Goal: Find specific page/section: Find specific page/section

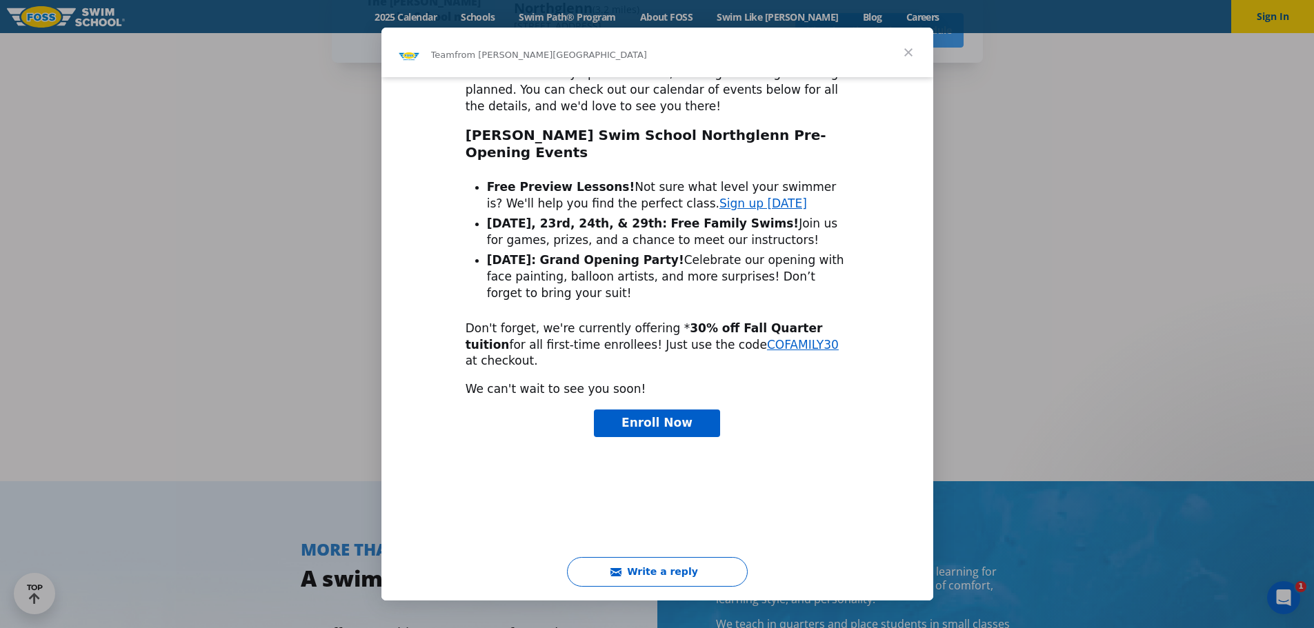
scroll to position [414, 0]
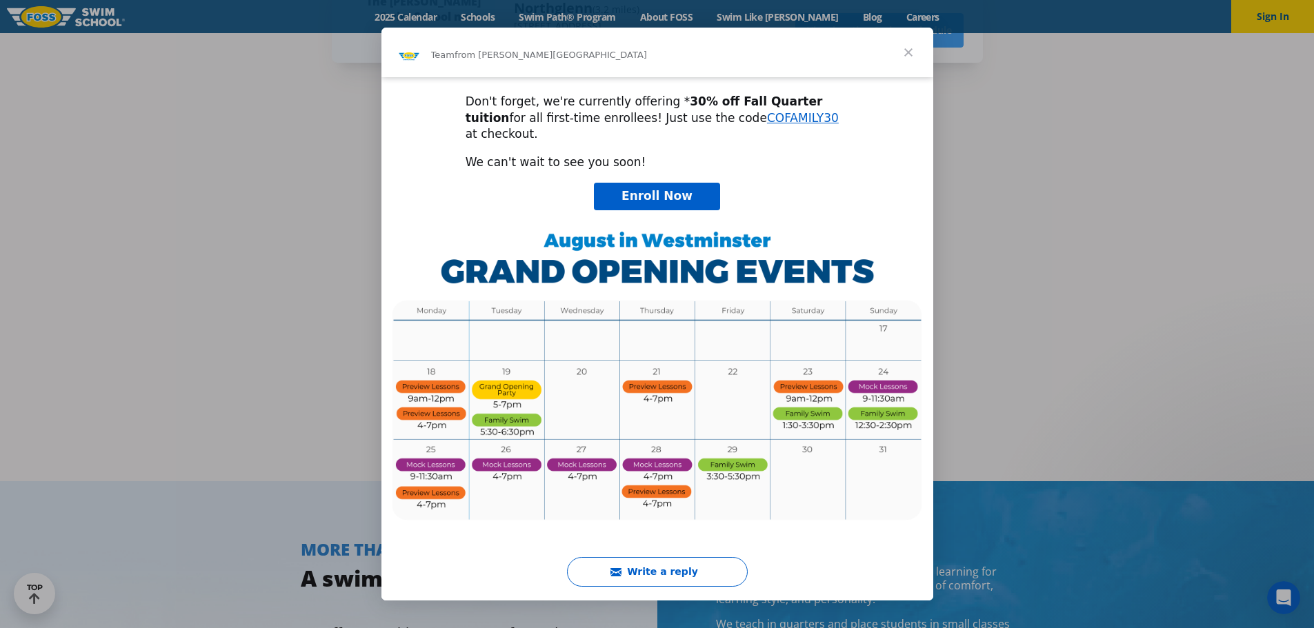
click at [907, 52] on span "Close" at bounding box center [909, 53] width 50 height 50
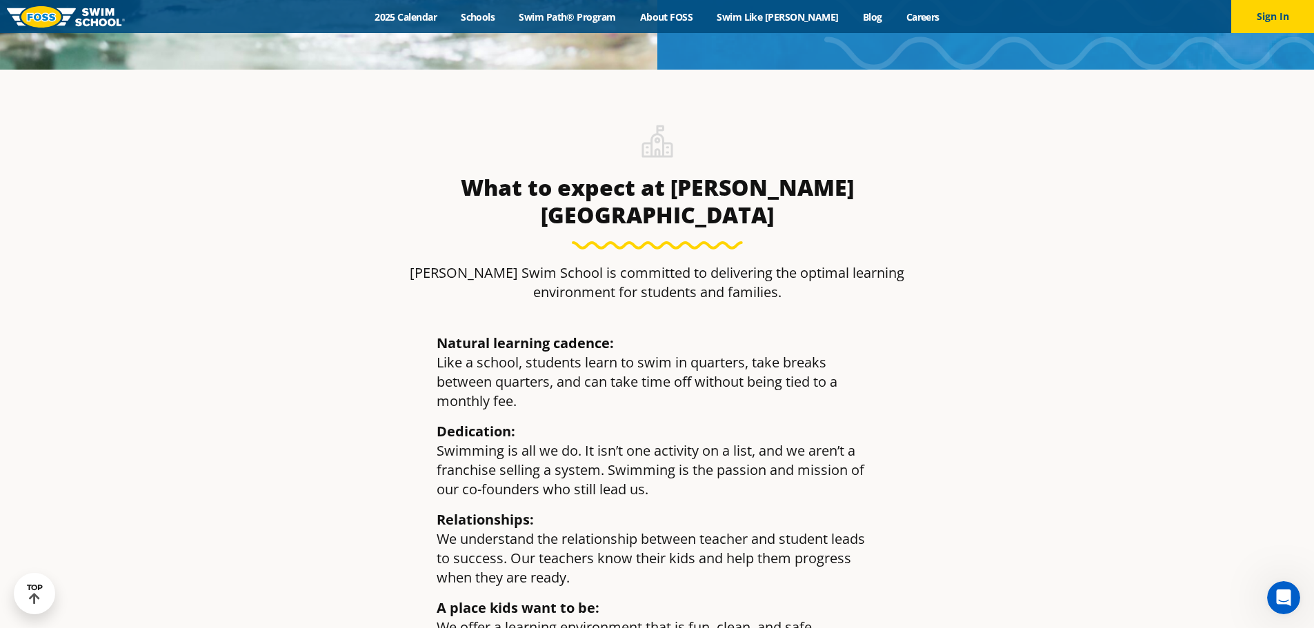
scroll to position [2138, 0]
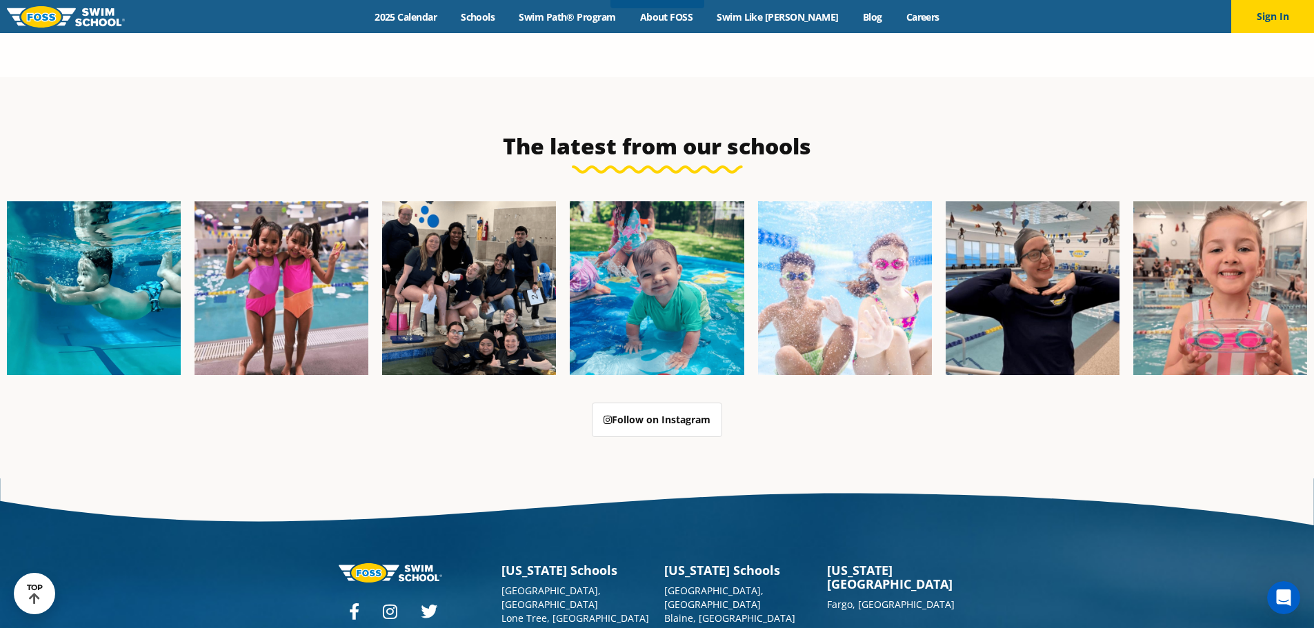
scroll to position [3553, 0]
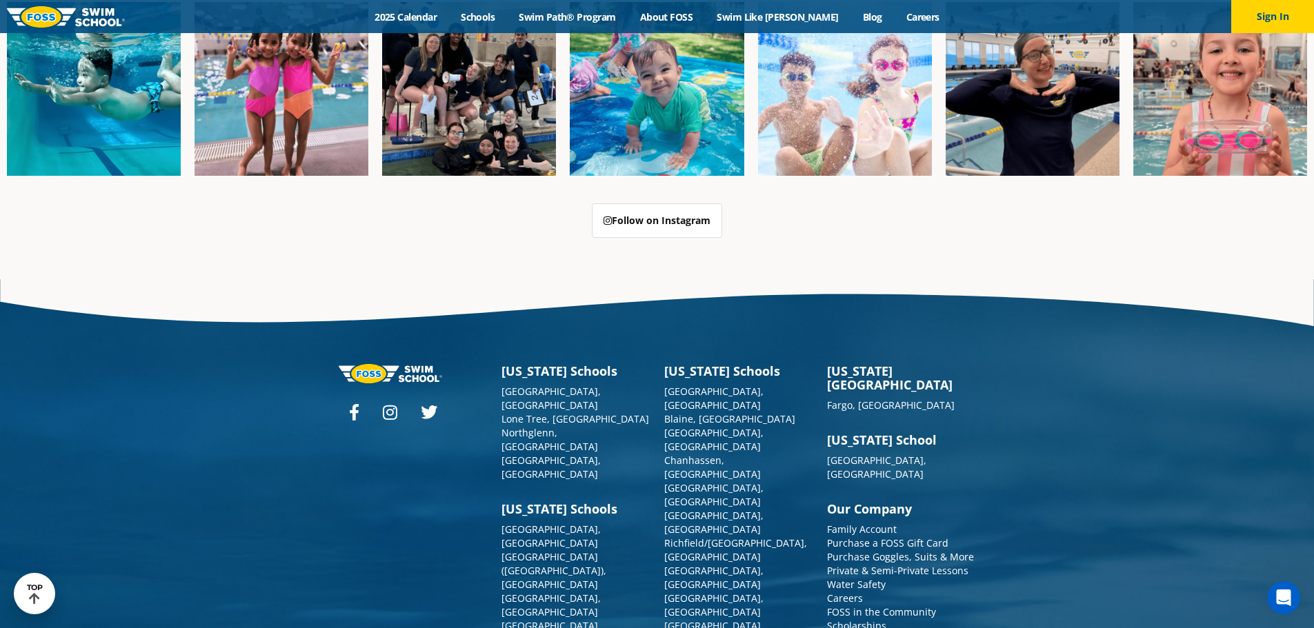
click at [1077, 299] on div "[US_STATE][GEOGRAPHIC_DATA] [GEOGRAPHIC_DATA], [GEOGRAPHIC_DATA], [GEOGRAPHIC_D…" at bounding box center [657, 607] width 1314 height 657
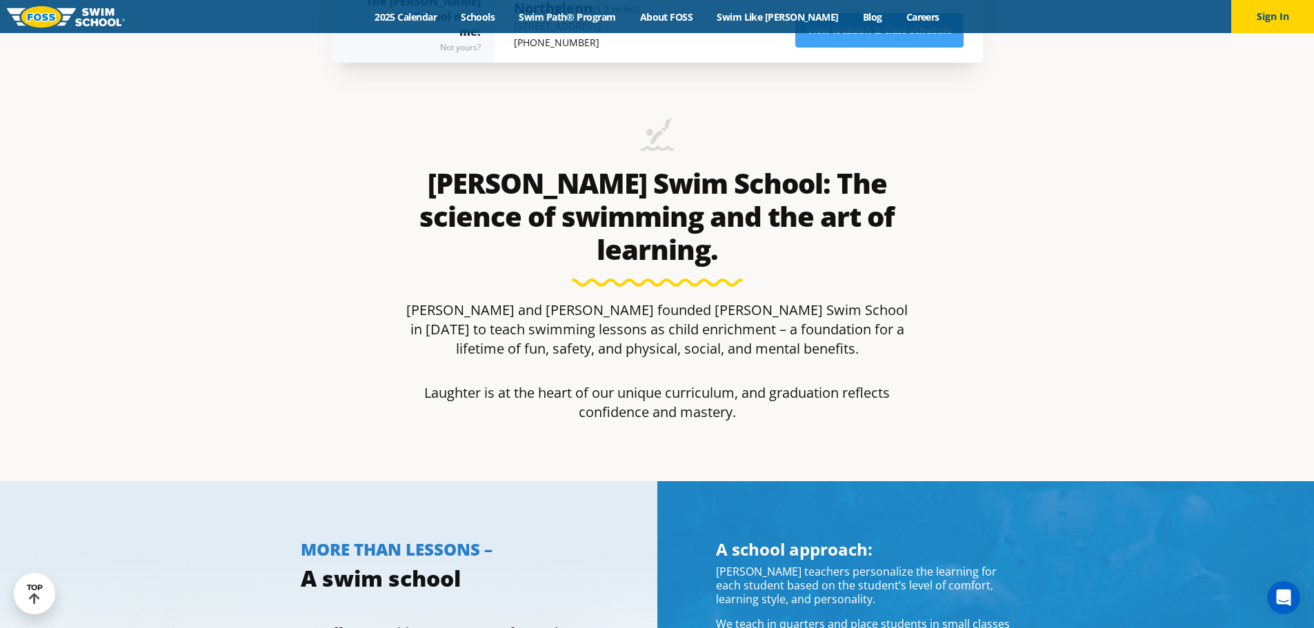
scroll to position [345, 0]
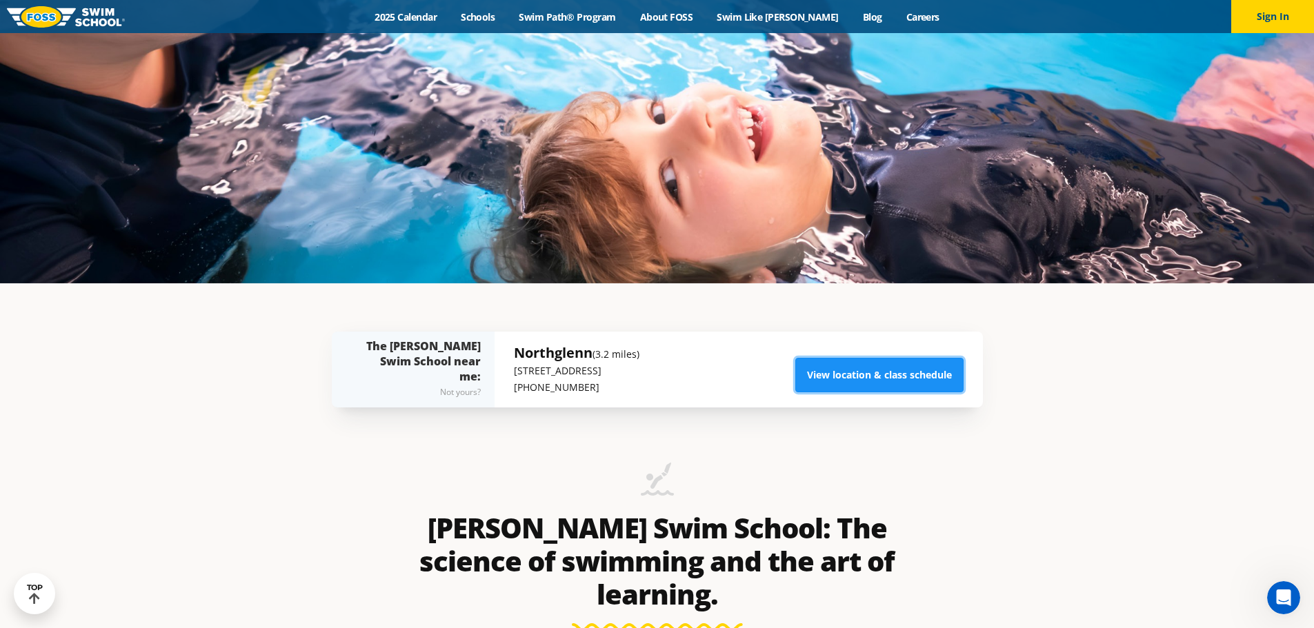
click at [911, 368] on link "View location & class schedule" at bounding box center [879, 375] width 168 height 34
